Goal: Information Seeking & Learning: Learn about a topic

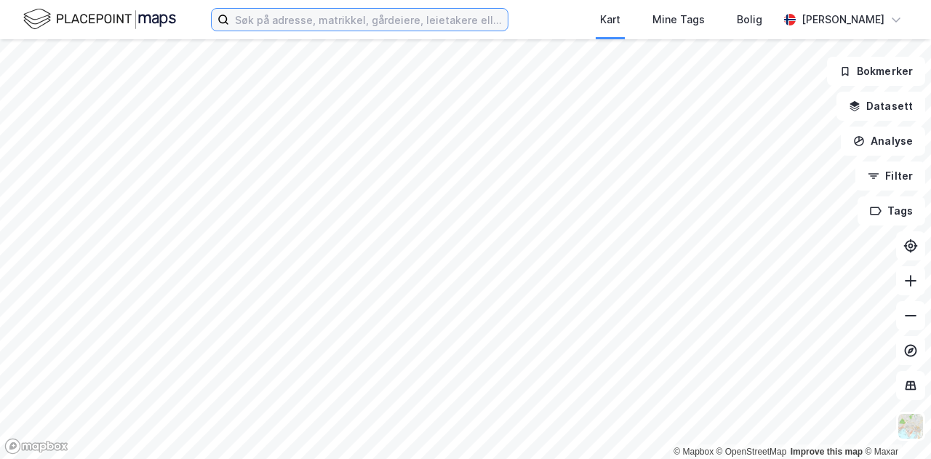
click at [268, 15] on input at bounding box center [368, 20] width 279 height 22
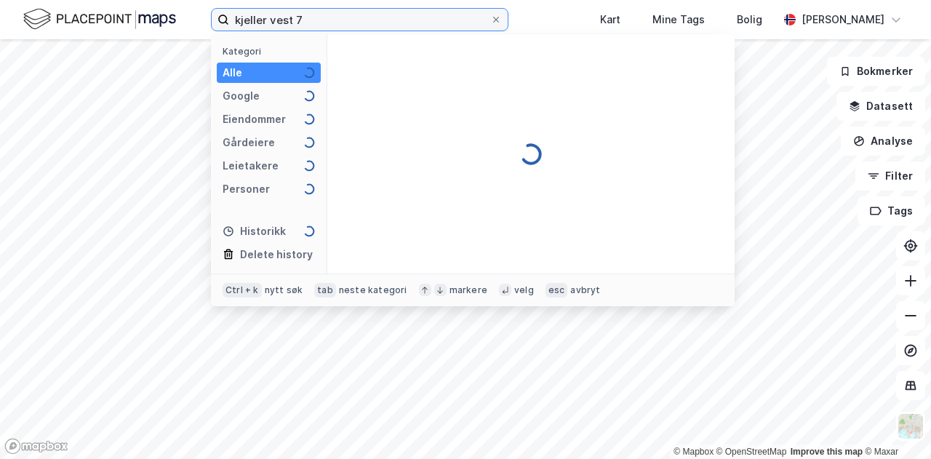
type input "kjeller vest 7"
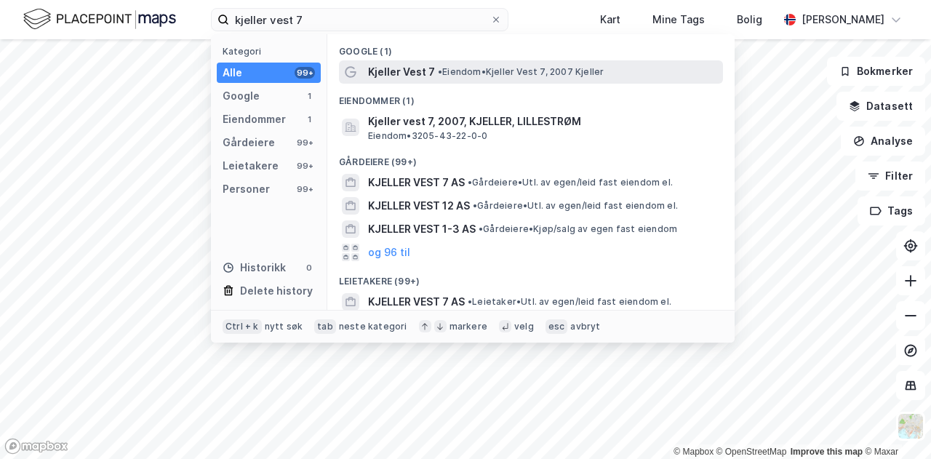
click at [399, 68] on span "Kjeller Vest 7" at bounding box center [401, 71] width 67 height 17
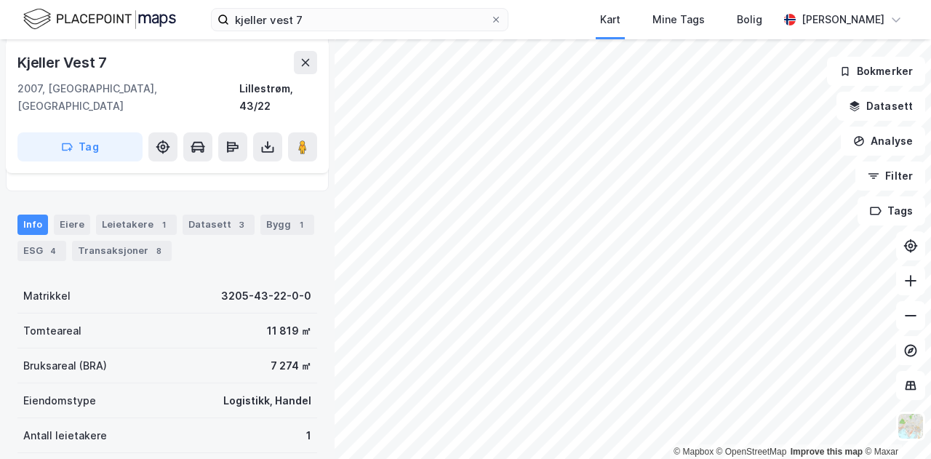
scroll to position [97, 0]
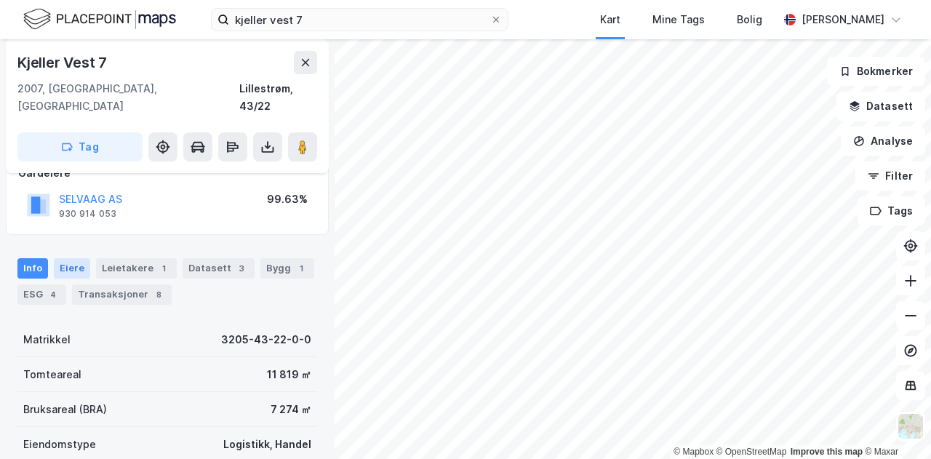
click at [79, 258] on div "Eiere" at bounding box center [72, 268] width 36 height 20
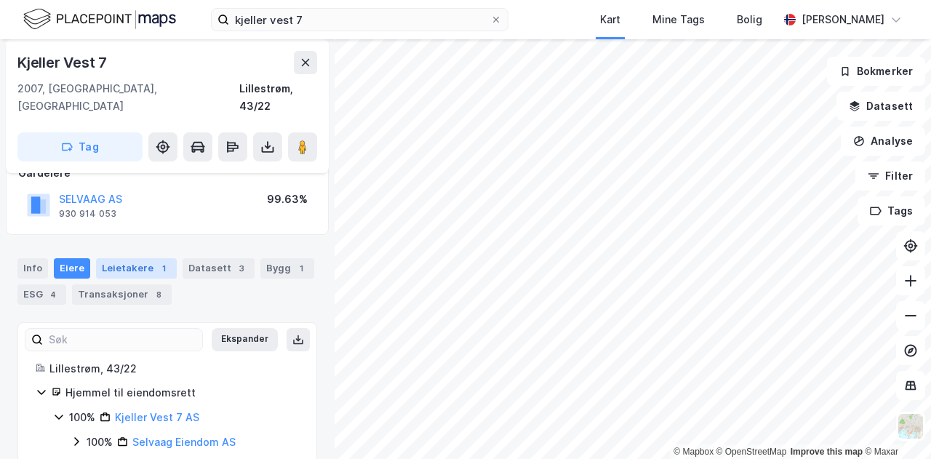
scroll to position [106, 0]
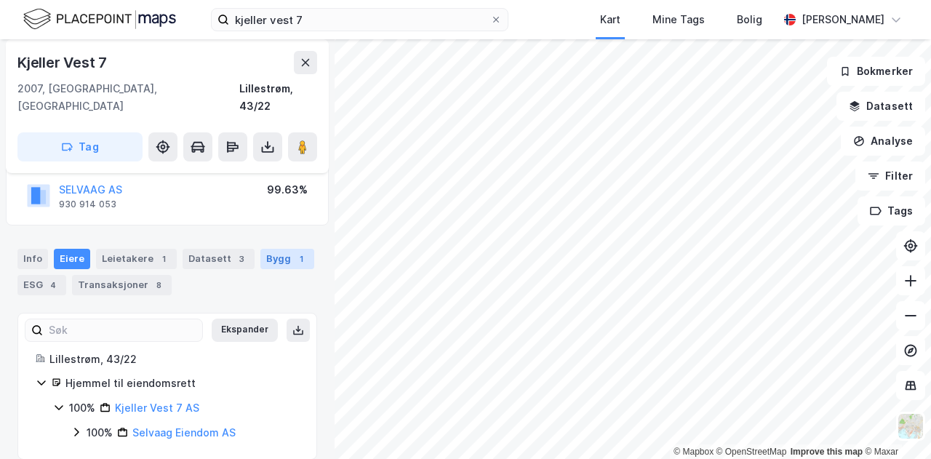
drag, startPoint x: 276, startPoint y: 251, endPoint x: 269, endPoint y: 247, distance: 8.5
click at [269, 249] on div "Info [PERSON_NAME] 1 Datasett 3 Bygg 1 ESG 4 Transaksjoner 8" at bounding box center [167, 272] width 300 height 47
click at [269, 249] on div "Bygg 1" at bounding box center [287, 259] width 54 height 20
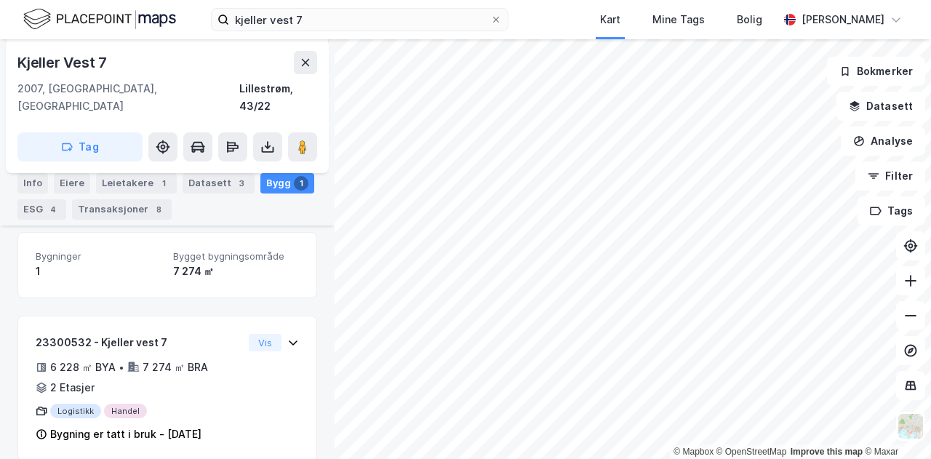
scroll to position [187, 0]
click at [35, 183] on div "Info" at bounding box center [32, 183] width 31 height 20
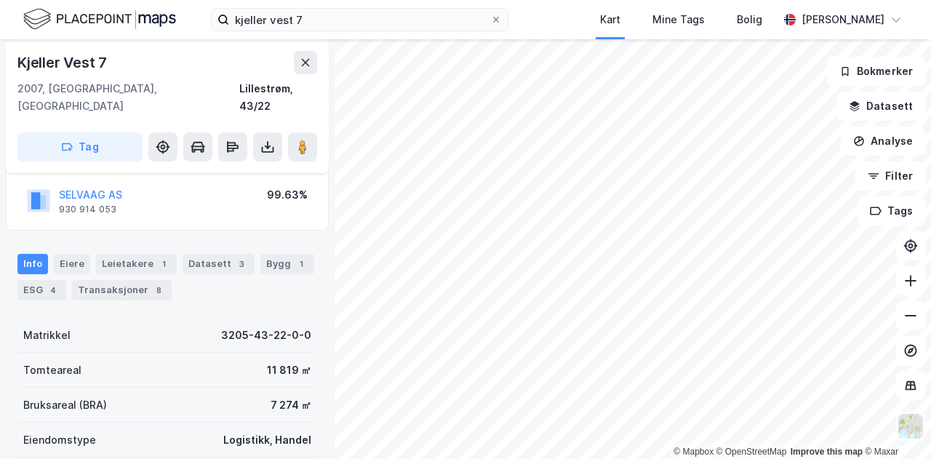
scroll to position [100, 0]
